Goal: Transaction & Acquisition: Purchase product/service

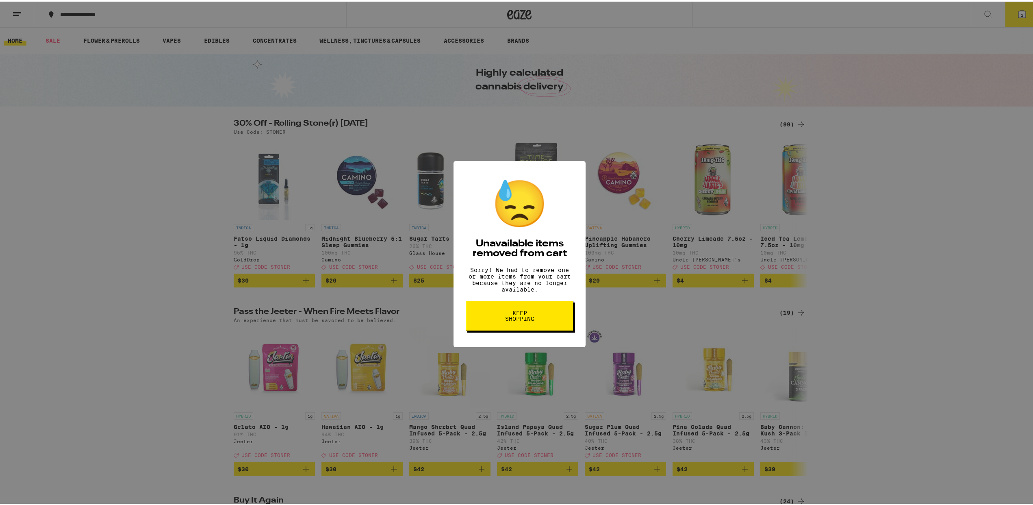
click at [488, 322] on button "Keep Shopping" at bounding box center [520, 314] width 108 height 30
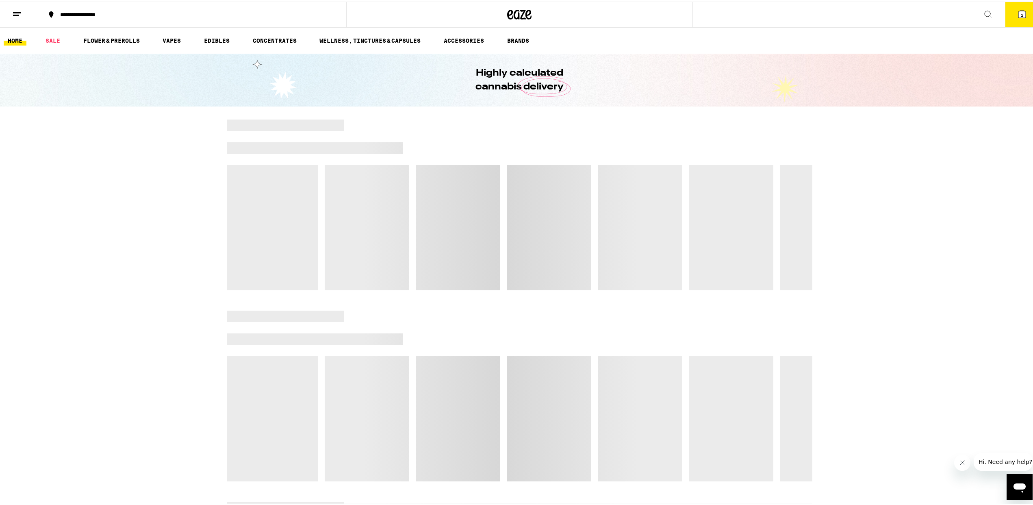
click at [1021, 11] on span "2" at bounding box center [1022, 13] width 2 height 5
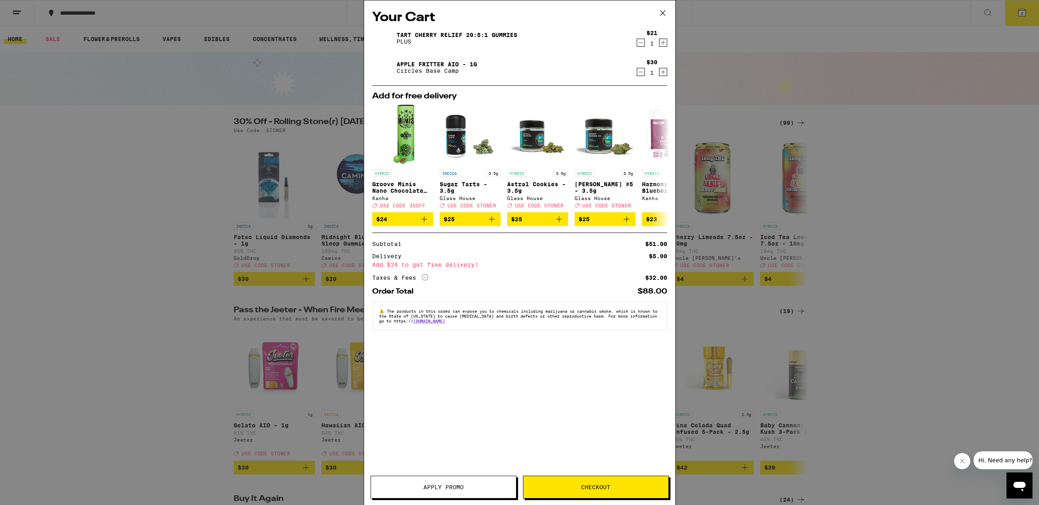
click at [643, 45] on icon "Decrement" at bounding box center [640, 43] width 7 height 10
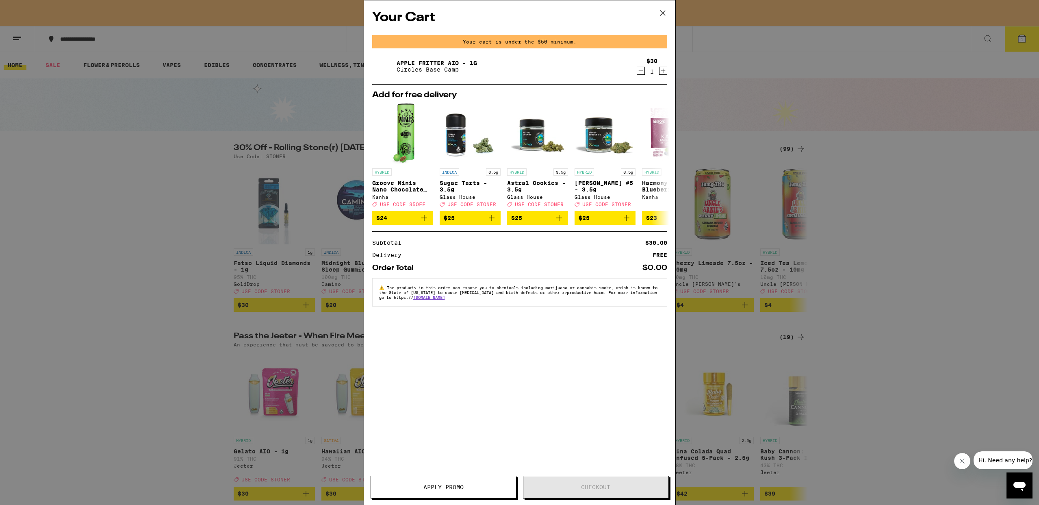
click at [640, 70] on icon "Decrement" at bounding box center [640, 71] width 7 height 10
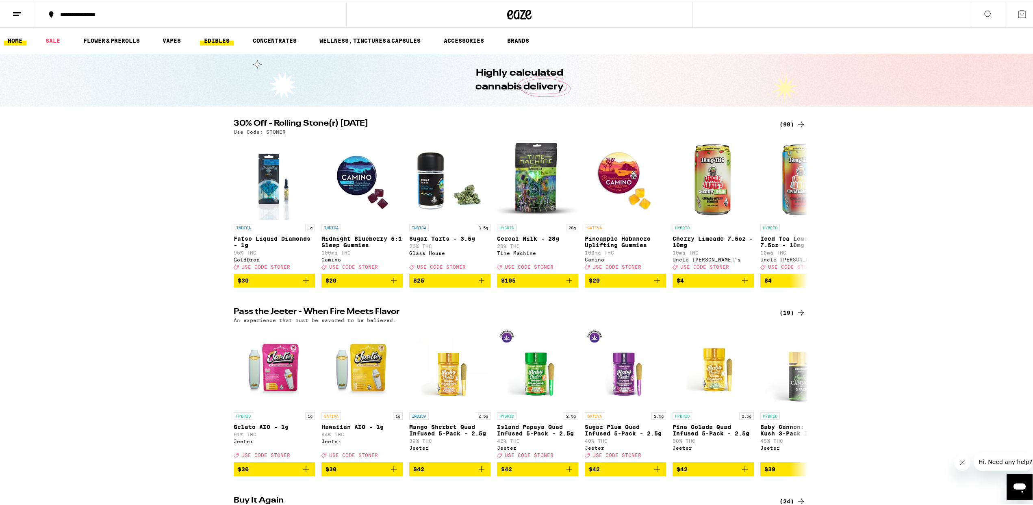
click at [212, 39] on link "EDIBLES" at bounding box center [217, 39] width 34 height 10
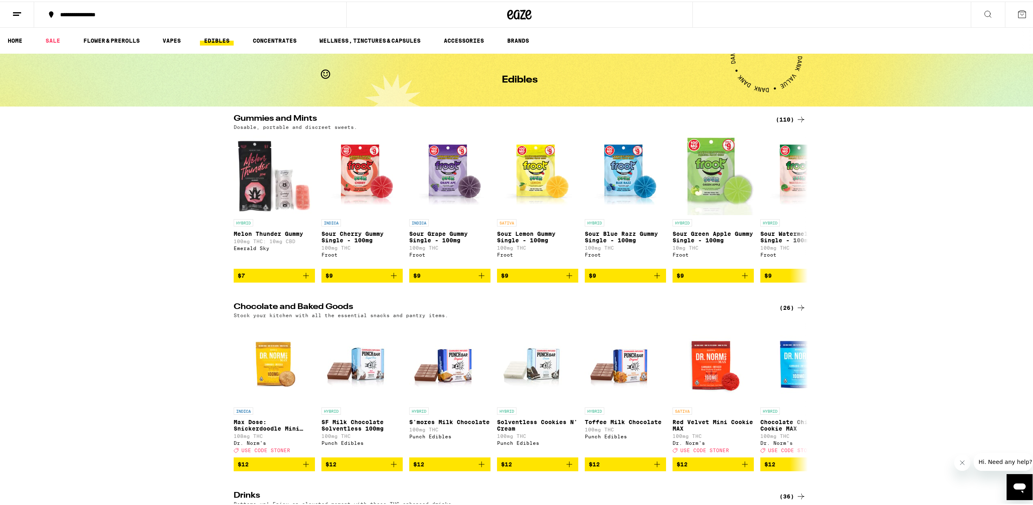
click at [786, 118] on div "(110)" at bounding box center [791, 118] width 30 height 10
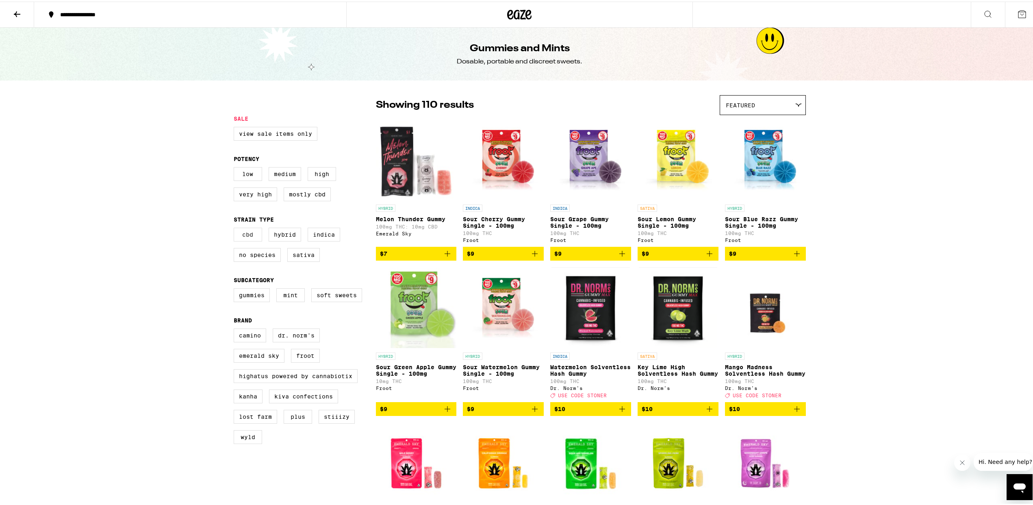
click at [239, 238] on label "CBD" at bounding box center [248, 233] width 28 height 14
click at [236, 228] on input "CBD" at bounding box center [235, 227] width 0 height 0
checkbox input "true"
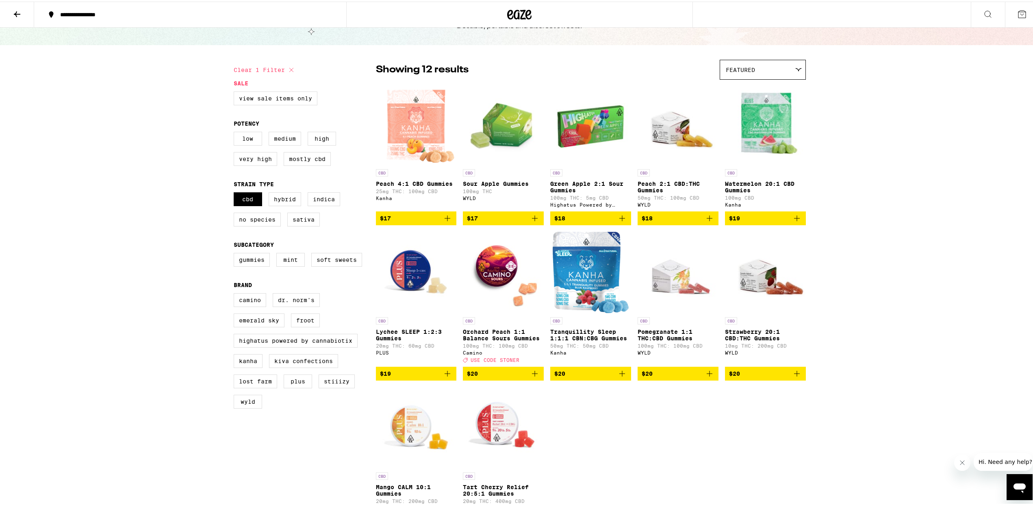
scroll to position [76, 0]
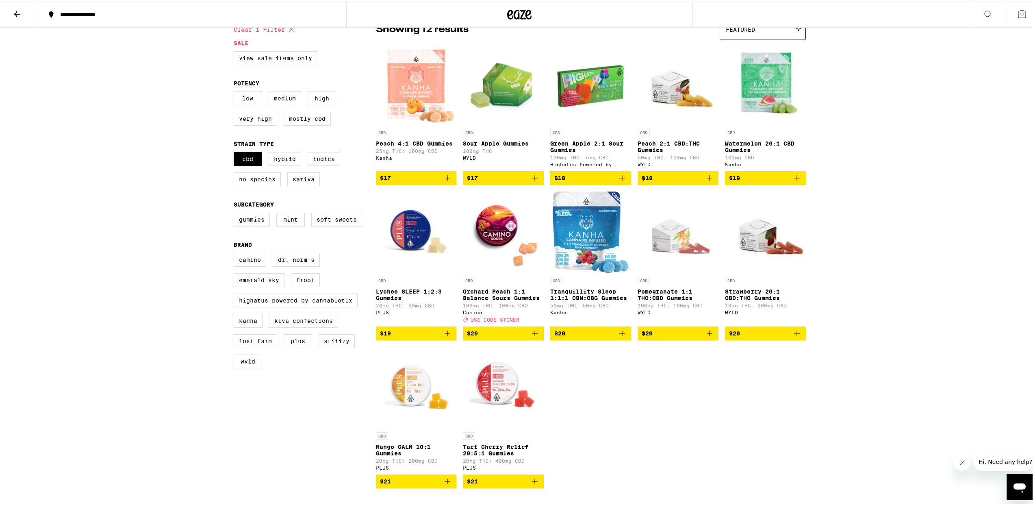
click at [532, 484] on icon "Add to bag" at bounding box center [535, 480] width 10 height 10
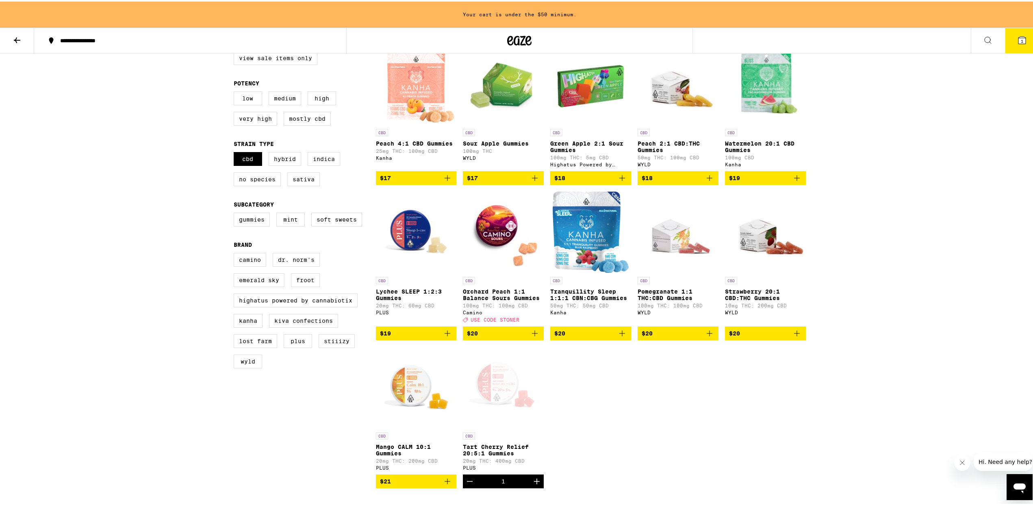
click at [532, 484] on icon "Increment" at bounding box center [537, 480] width 10 height 10
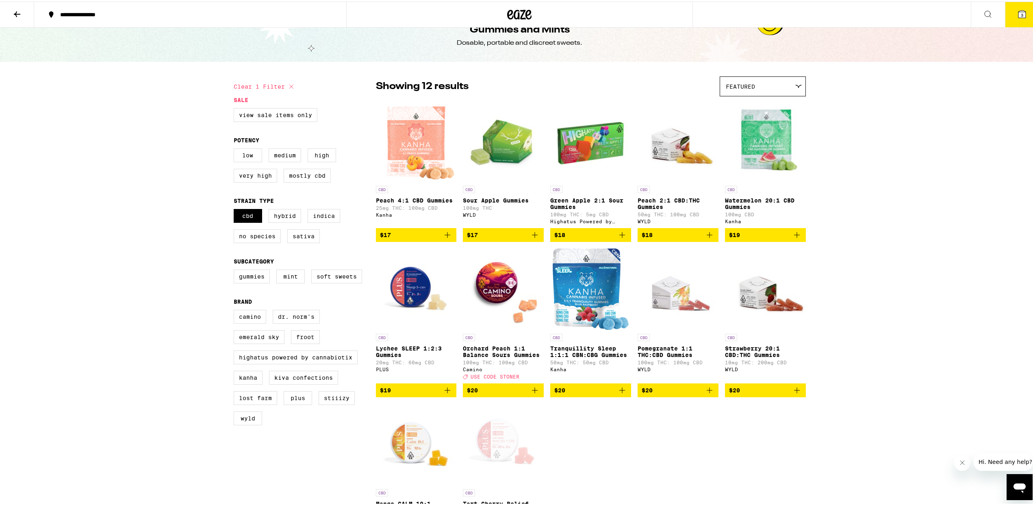
scroll to position [0, 0]
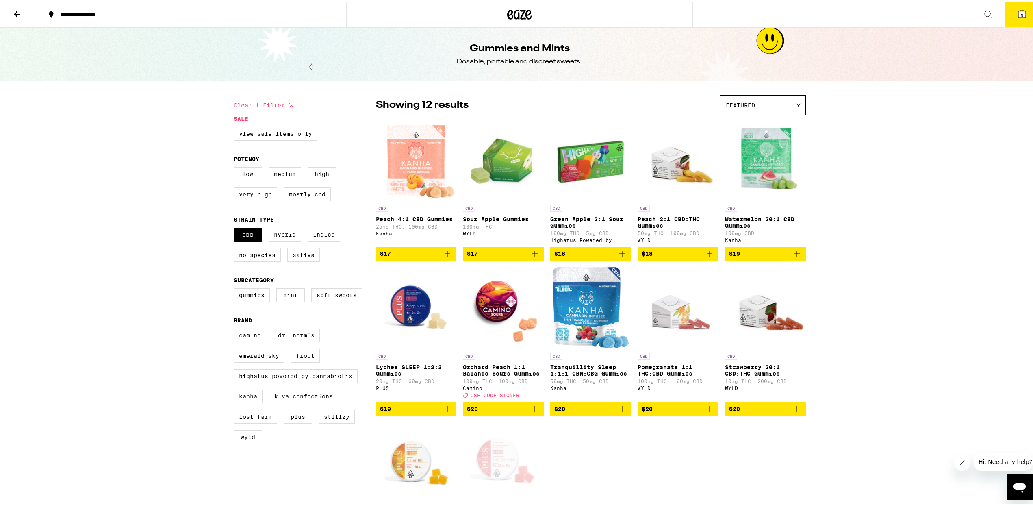
click at [17, 11] on icon at bounding box center [17, 13] width 10 height 10
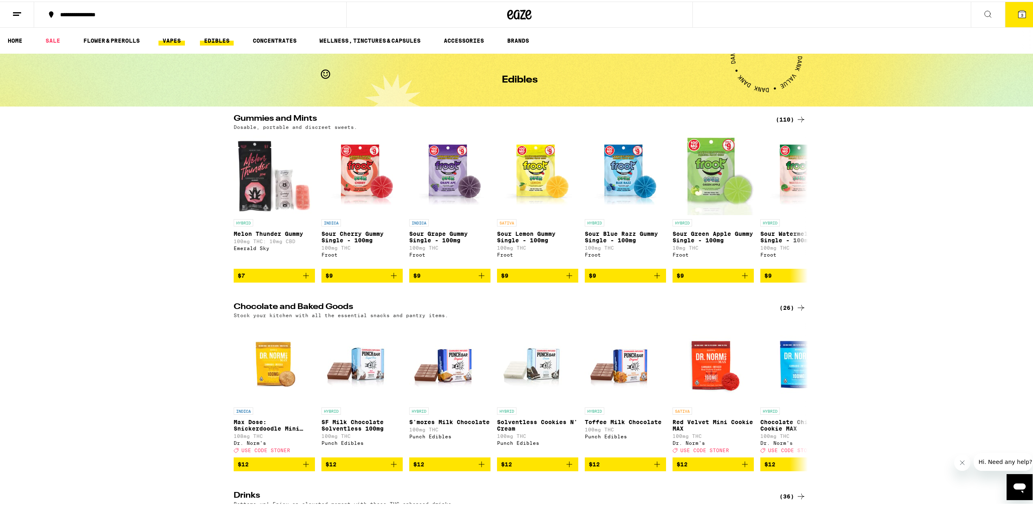
click at [177, 39] on link "VAPES" at bounding box center [172, 39] width 26 height 10
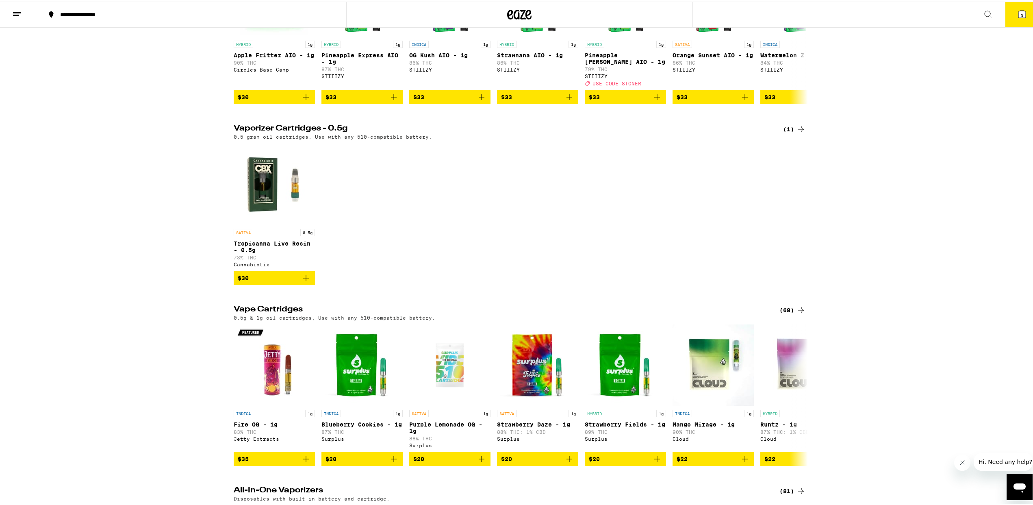
scroll to position [453, 0]
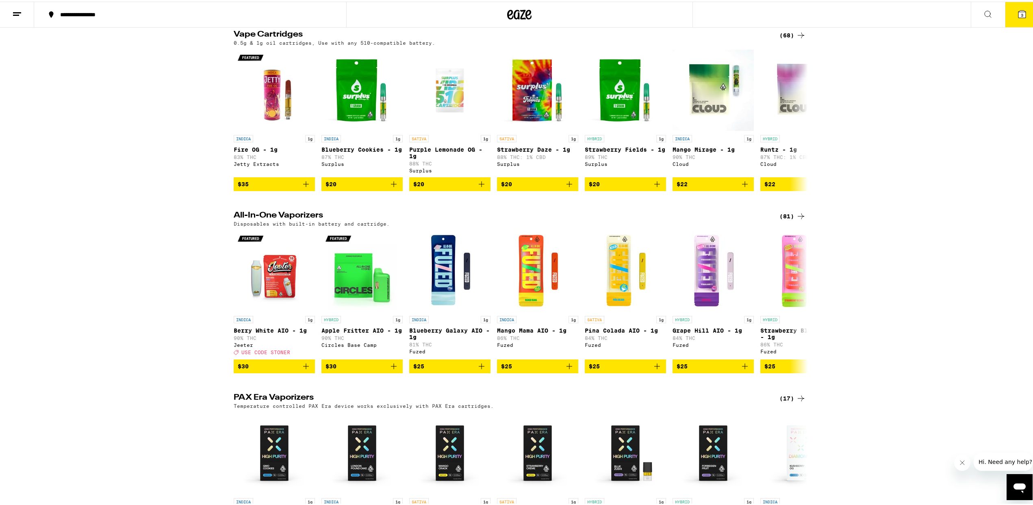
click at [780, 219] on div "(81)" at bounding box center [793, 215] width 26 height 10
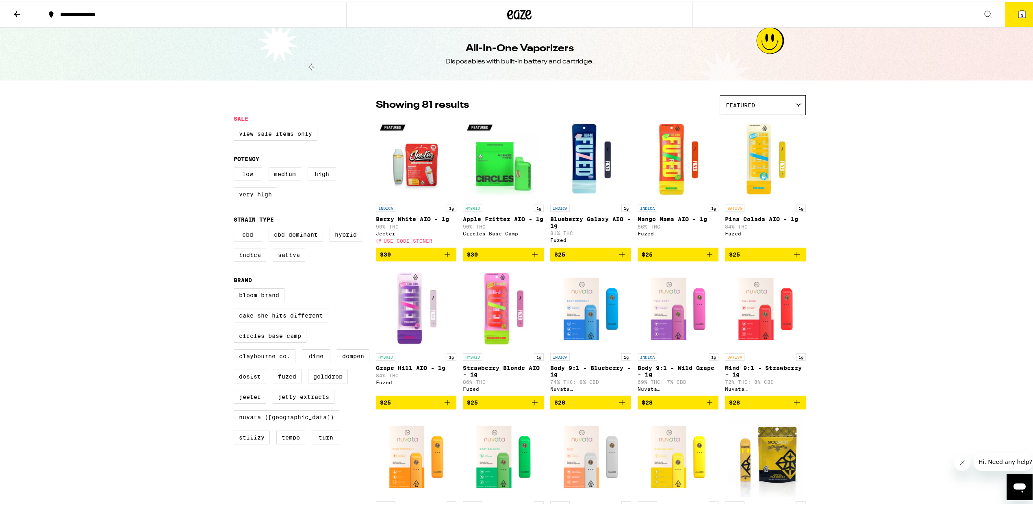
click at [1021, 13] on span "3" at bounding box center [1022, 13] width 2 height 5
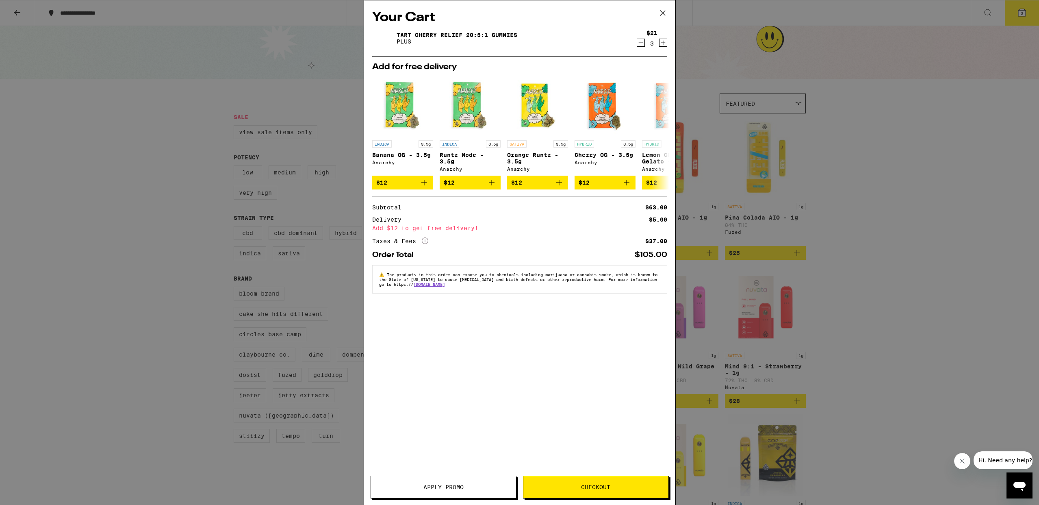
click at [591, 484] on span "Checkout" at bounding box center [595, 487] width 29 height 6
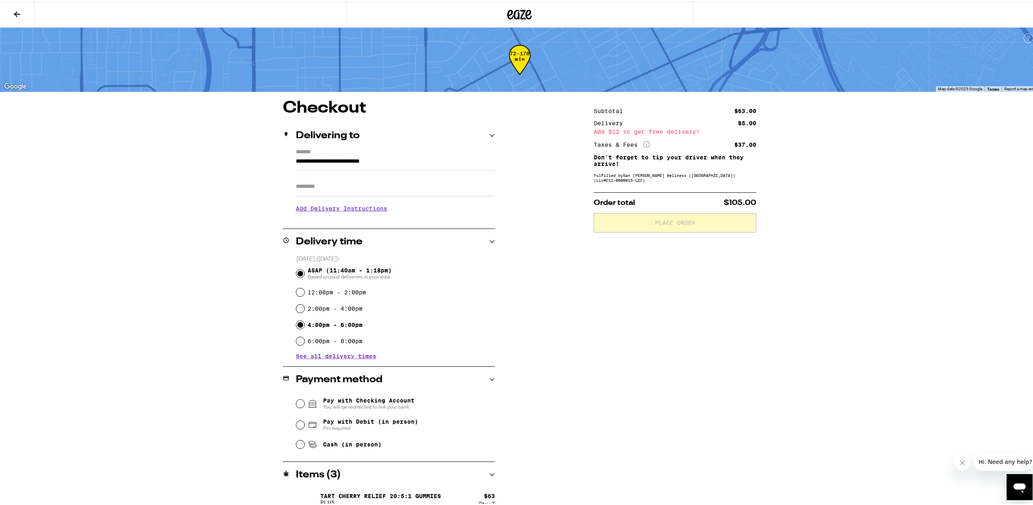
click at [297, 323] on input "4:00pm - 6:00pm" at bounding box center [300, 323] width 8 height 8
radio input "true"
click at [298, 444] on input "Cash (in person)" at bounding box center [300, 443] width 8 height 8
radio input "true"
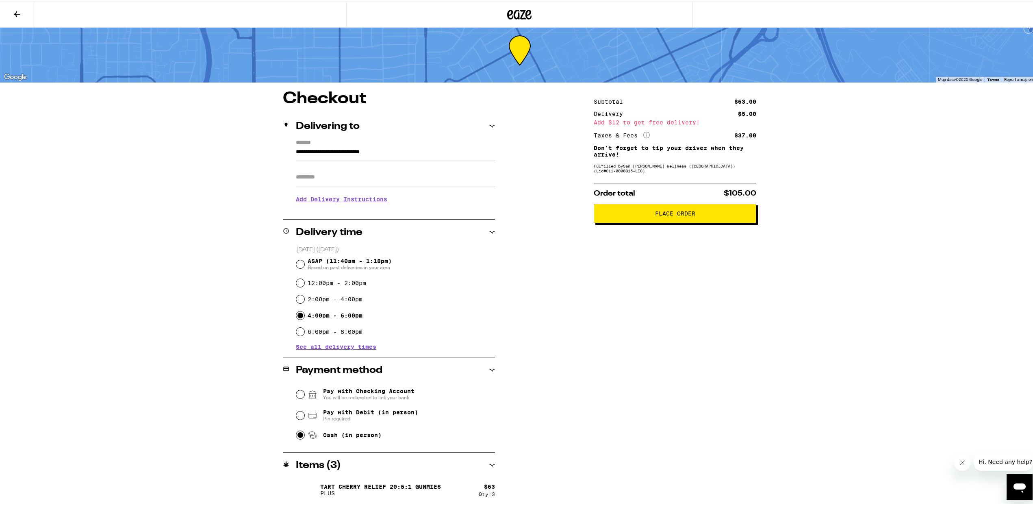
scroll to position [11, 0]
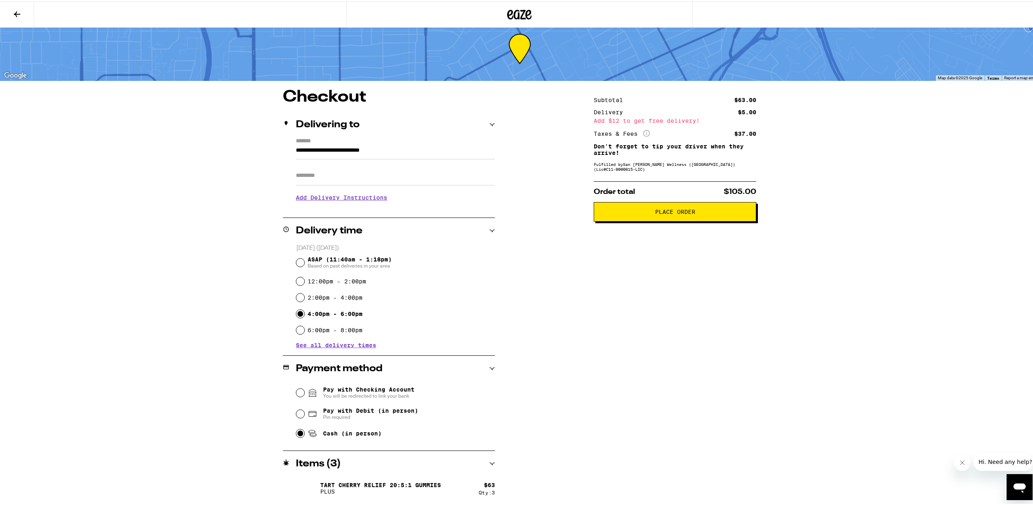
click at [675, 211] on span "Place Order" at bounding box center [675, 210] width 40 height 6
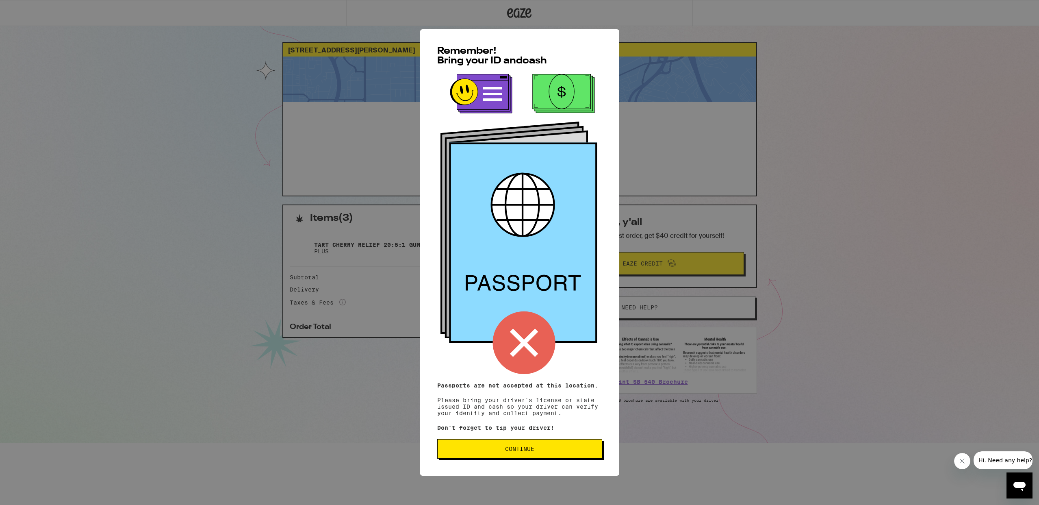
click at [567, 452] on span "Continue" at bounding box center [519, 449] width 151 height 6
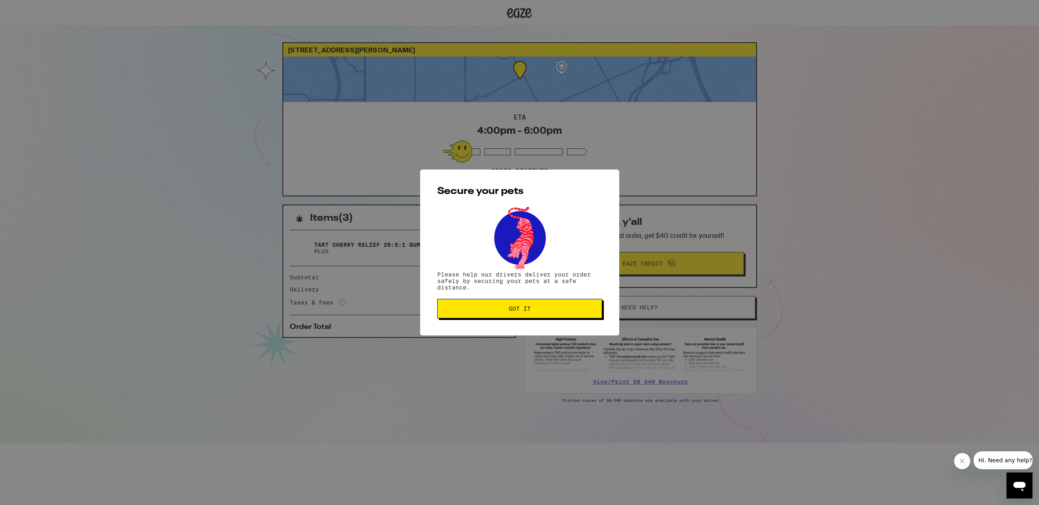
click at [535, 309] on span "Got it" at bounding box center [519, 309] width 151 height 6
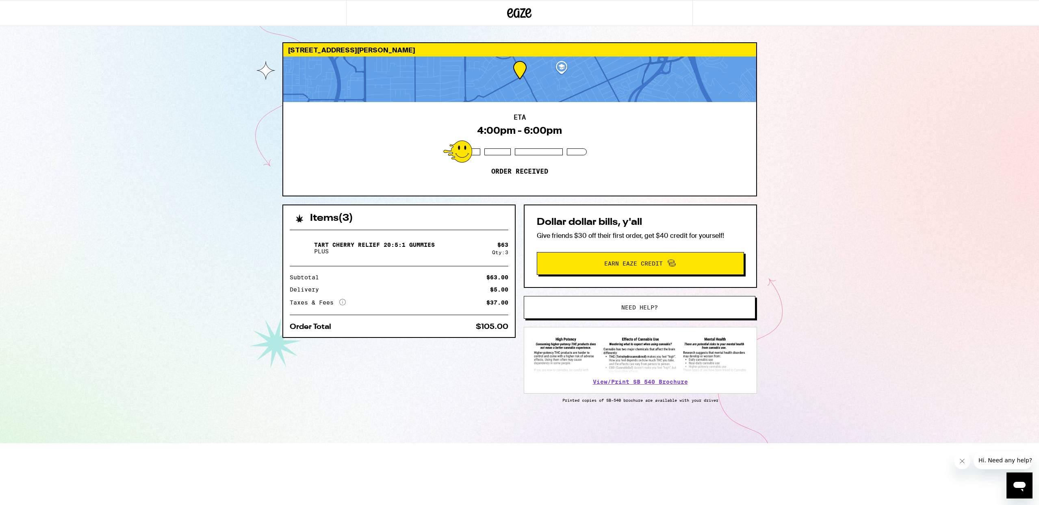
click at [196, 6] on div at bounding box center [173, 13] width 346 height 26
